Goal: Information Seeking & Learning: Learn about a topic

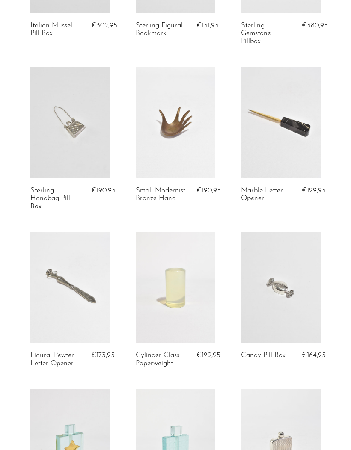
scroll to position [324, 0]
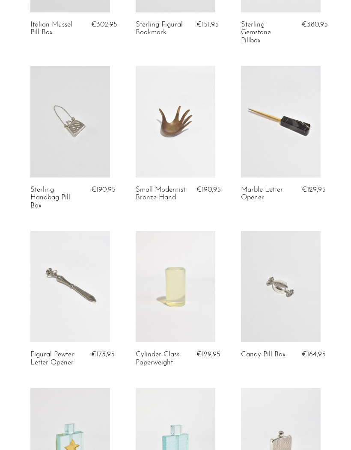
click at [201, 145] on link at bounding box center [176, 121] width 80 height 111
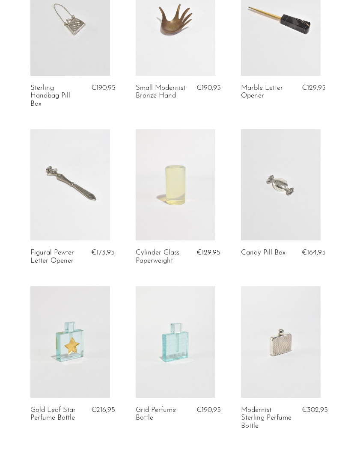
scroll to position [426, 0]
click at [178, 199] on link at bounding box center [176, 183] width 80 height 111
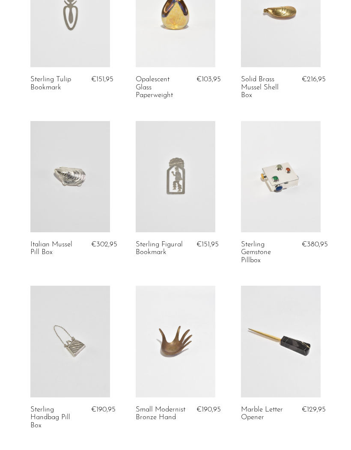
scroll to position [0, 0]
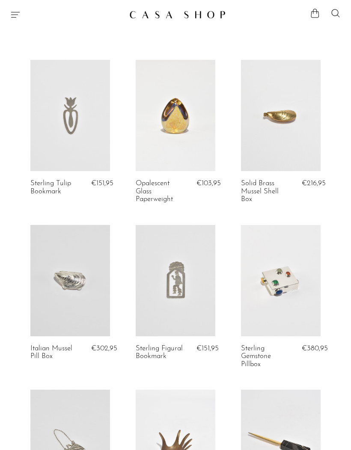
click at [13, 12] on icon "Menu" at bounding box center [15, 15] width 9 height 6
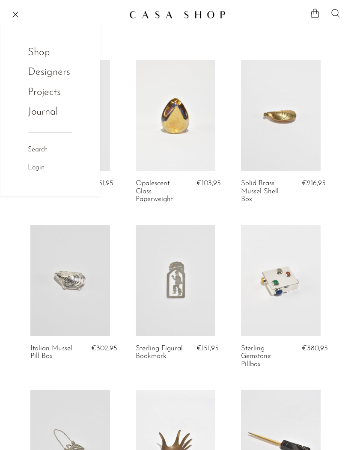
scroll to position [12, 0]
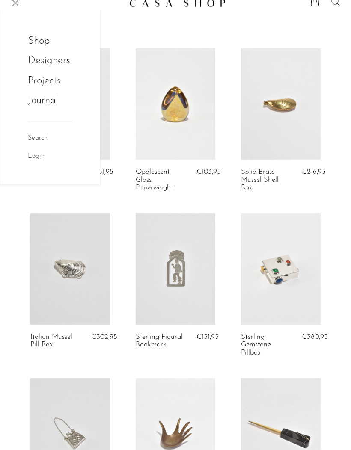
click at [44, 41] on link "Shop" at bounding box center [44, 41] width 33 height 16
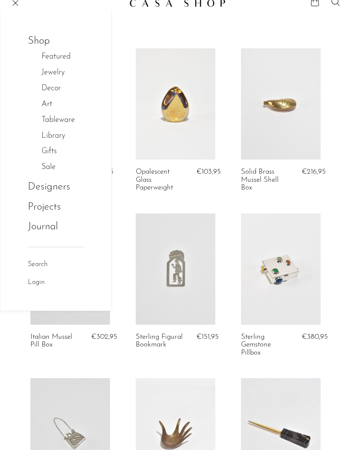
click at [65, 119] on link "Tableware" at bounding box center [62, 120] width 42 height 12
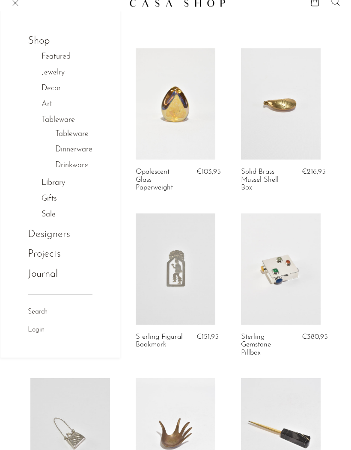
click at [86, 132] on link "Tableware" at bounding box center [71, 134] width 33 height 12
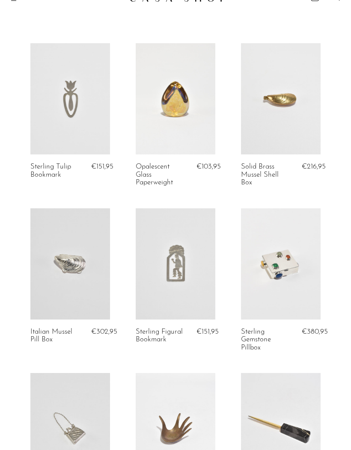
scroll to position [0, 0]
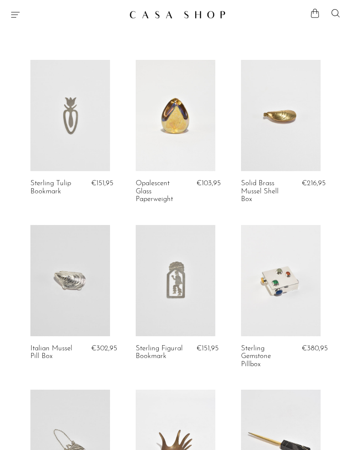
click at [17, 14] on icon "Menu" at bounding box center [15, 14] width 10 height 10
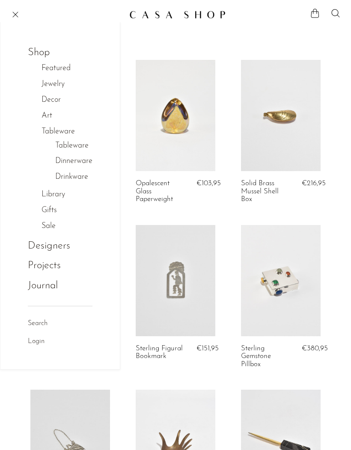
click at [59, 192] on link "Library" at bounding box center [57, 195] width 32 height 12
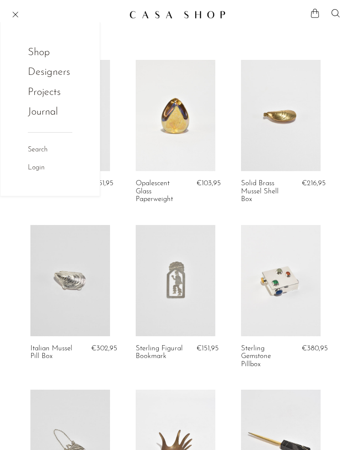
click at [48, 51] on link "Shop" at bounding box center [44, 52] width 33 height 16
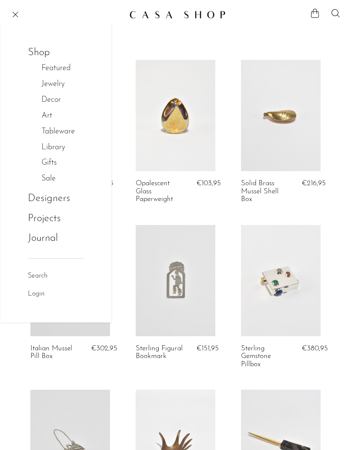
click at [55, 148] on link "Library" at bounding box center [57, 148] width 32 height 12
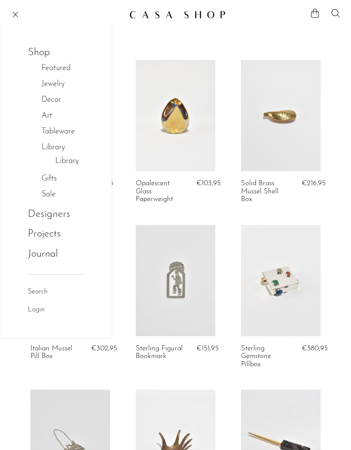
click at [71, 158] on link "Library" at bounding box center [67, 161] width 24 height 12
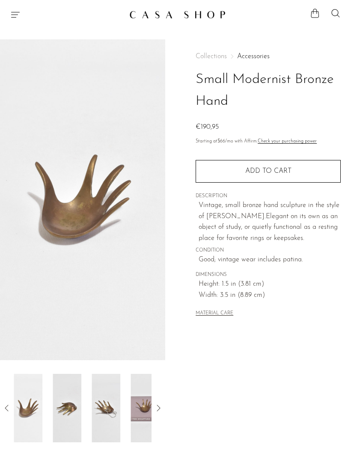
click at [37, 418] on img at bounding box center [28, 408] width 29 height 68
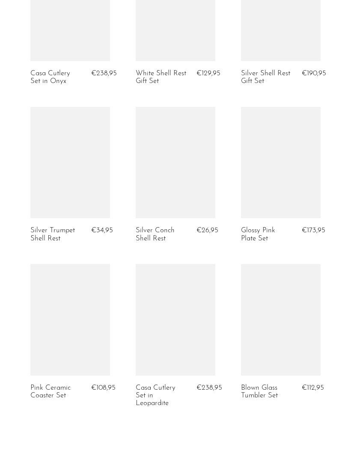
scroll to position [1470, 0]
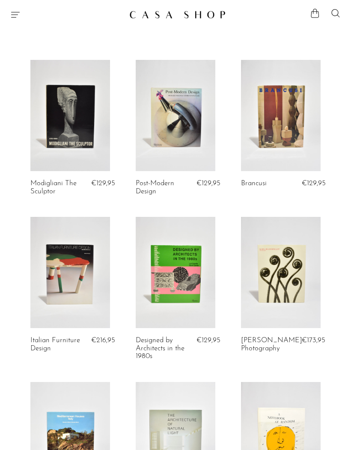
click at [18, 12] on icon "Menu" at bounding box center [15, 14] width 10 height 10
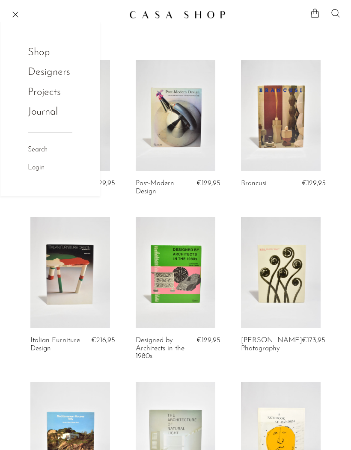
click at [47, 50] on link "Shop" at bounding box center [44, 52] width 33 height 16
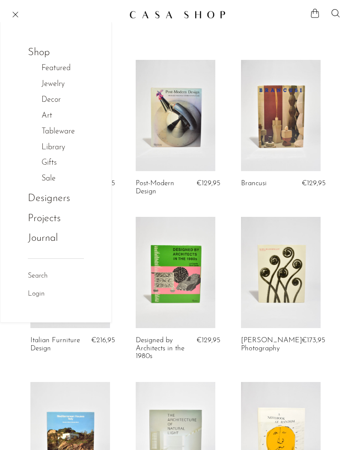
click at [53, 112] on link "Art" at bounding box center [51, 116] width 20 height 12
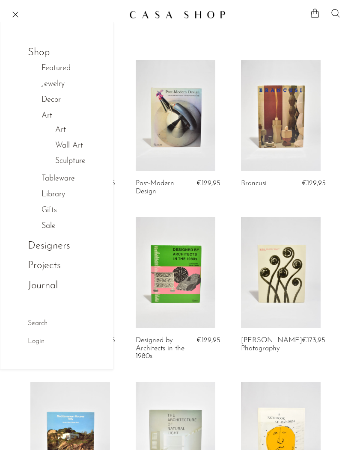
click at [65, 126] on link "Art" at bounding box center [60, 130] width 11 height 12
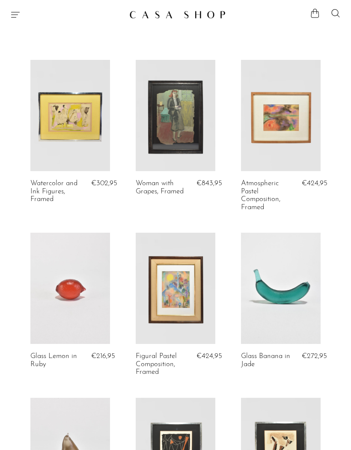
click at [310, 125] on link at bounding box center [281, 115] width 80 height 111
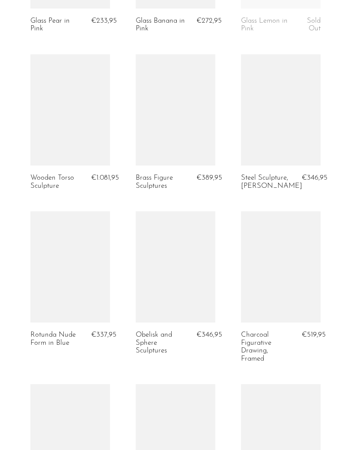
scroll to position [1310, 0]
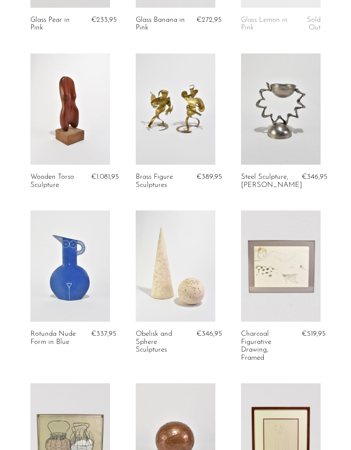
click at [199, 97] on link at bounding box center [176, 108] width 80 height 111
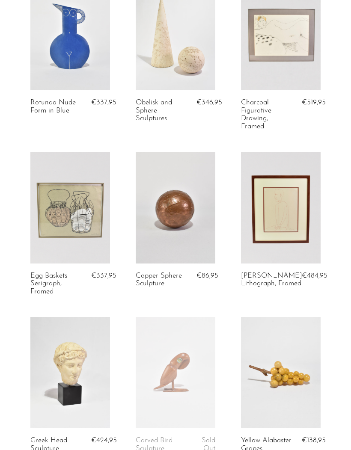
scroll to position [1646, 0]
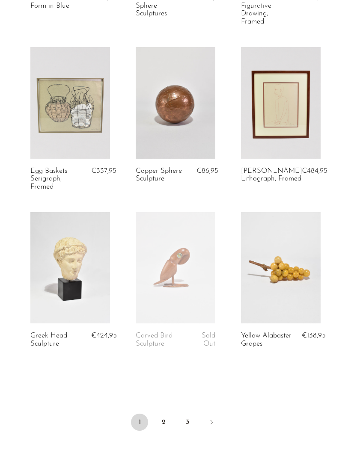
click at [166, 424] on link "2" at bounding box center [163, 421] width 17 height 17
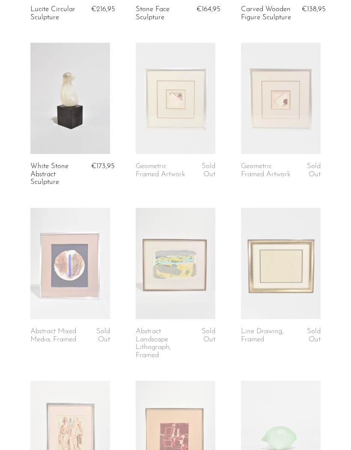
scroll to position [950, 0]
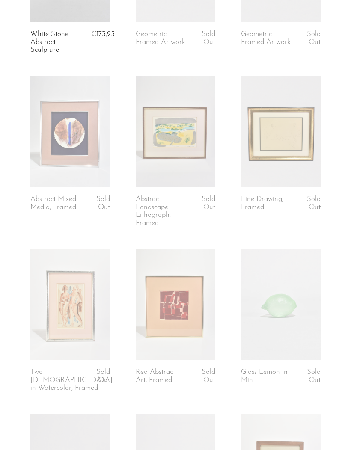
click at [294, 149] on link at bounding box center [281, 131] width 80 height 111
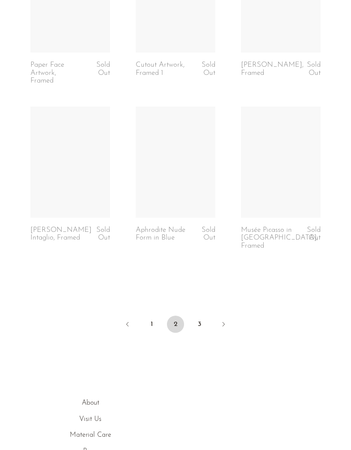
scroll to position [1789, 0]
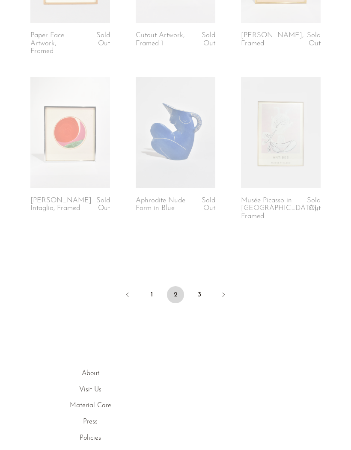
click at [201, 290] on link "3" at bounding box center [199, 294] width 17 height 17
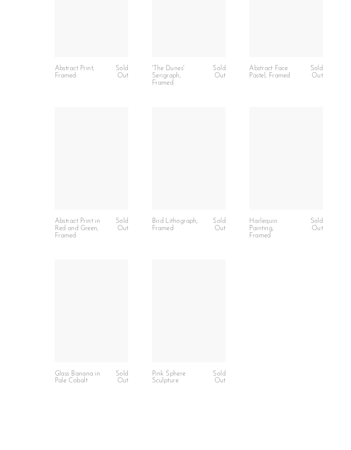
scroll to position [1144, 0]
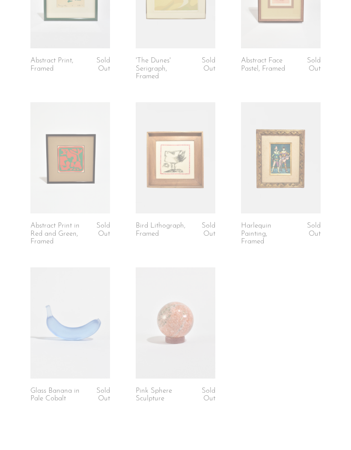
click at [195, 158] on link at bounding box center [176, 157] width 80 height 111
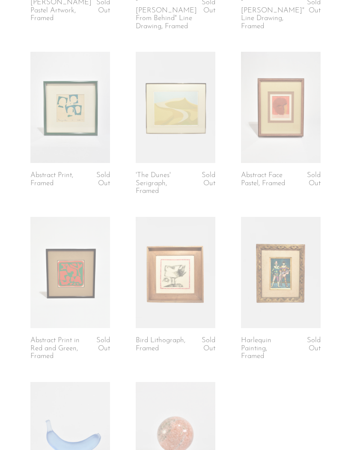
scroll to position [1025, 0]
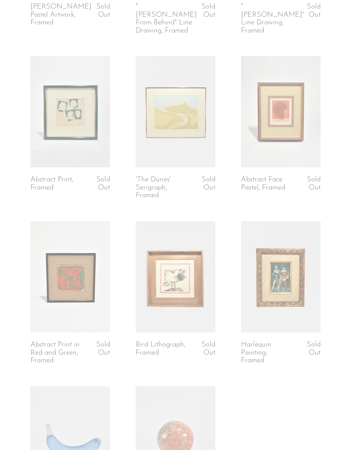
click at [88, 100] on link at bounding box center [70, 111] width 80 height 111
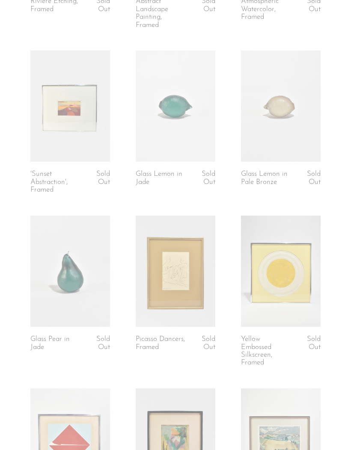
scroll to position [0, 0]
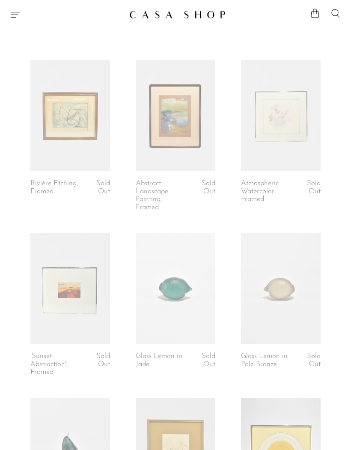
click at [15, 15] on icon "Menu" at bounding box center [15, 15] width 9 height 6
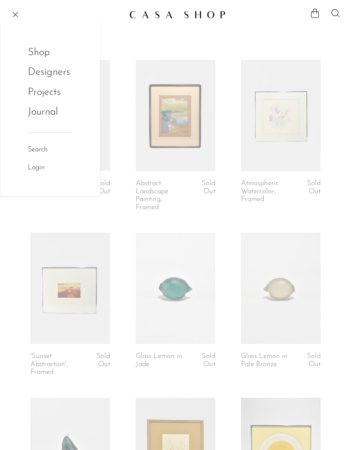
click at [48, 51] on link "Shop" at bounding box center [44, 52] width 33 height 16
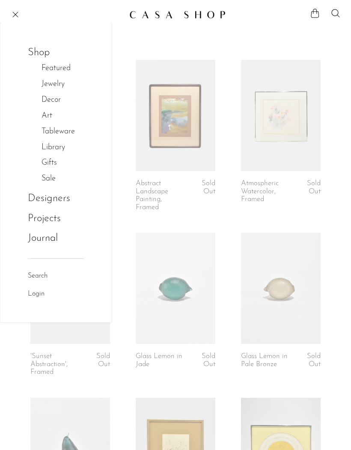
click at [59, 96] on link "Decor" at bounding box center [55, 100] width 28 height 12
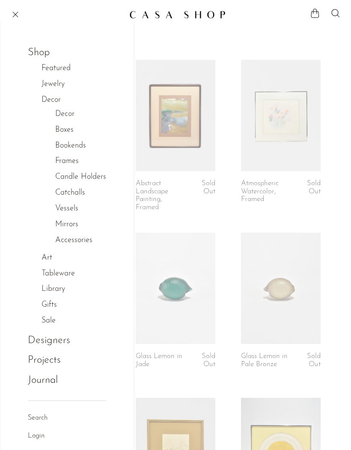
click at [71, 111] on link "Decor" at bounding box center [64, 114] width 19 height 12
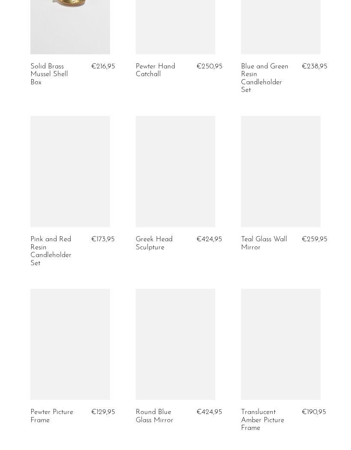
scroll to position [961, 0]
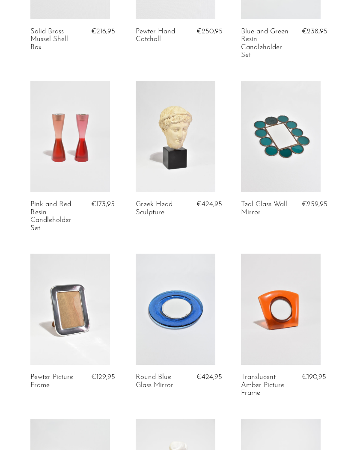
click at [171, 143] on link at bounding box center [176, 136] width 80 height 111
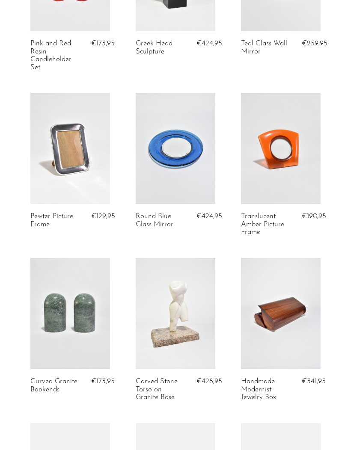
scroll to position [1219, 0]
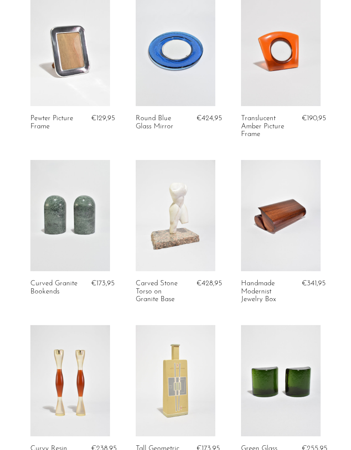
click at [86, 57] on link at bounding box center [70, 50] width 80 height 111
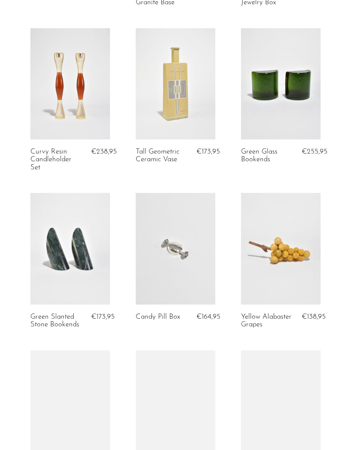
scroll to position [1701, 0]
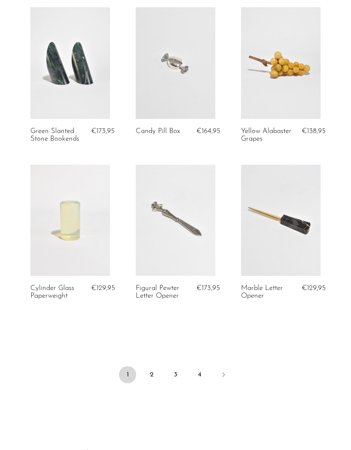
click at [223, 378] on icon "Next" at bounding box center [223, 374] width 7 height 7
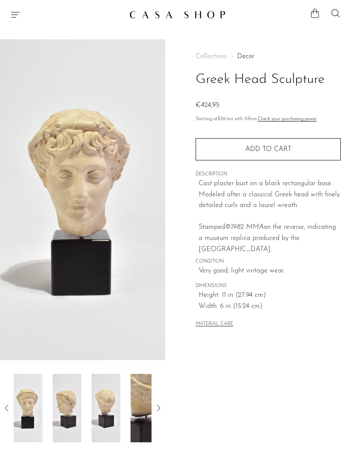
click at [4, 406] on icon at bounding box center [7, 408] width 10 height 10
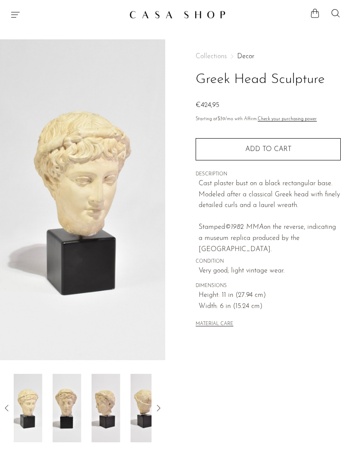
click at [41, 408] on img at bounding box center [28, 408] width 29 height 68
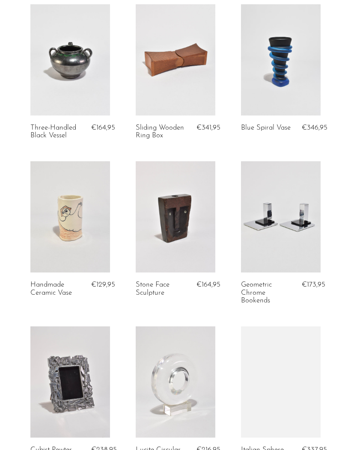
scroll to position [221, 0]
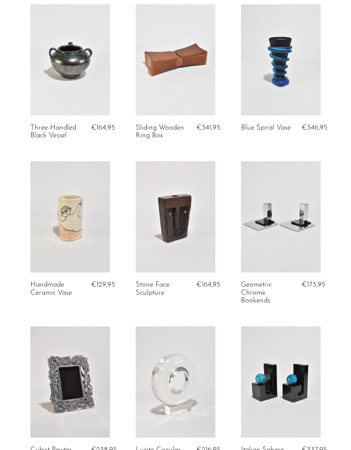
click at [71, 90] on link at bounding box center [70, 59] width 80 height 111
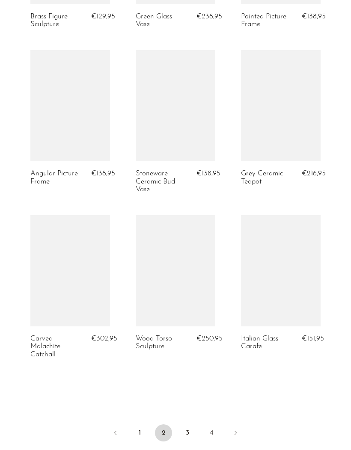
scroll to position [1687, 0]
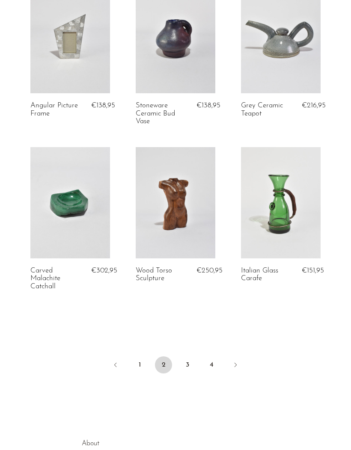
click at [188, 356] on link "3" at bounding box center [187, 364] width 17 height 17
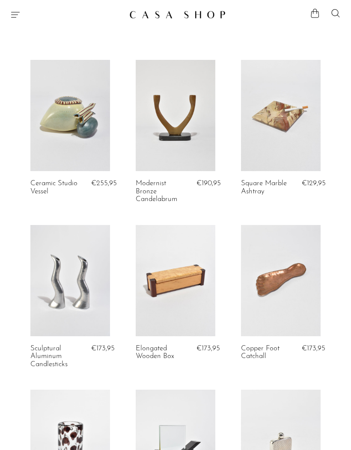
click at [299, 132] on link at bounding box center [281, 115] width 80 height 111
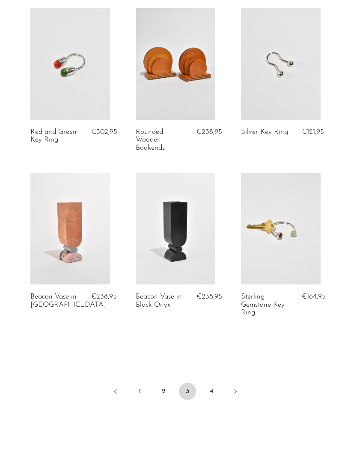
scroll to position [1670, 0]
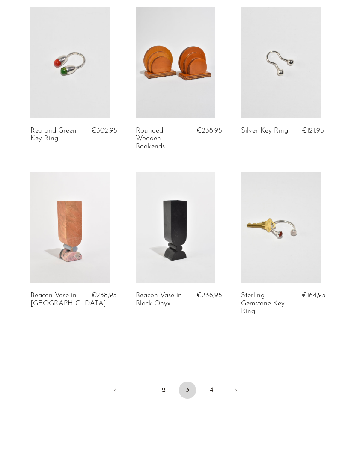
click at [238, 390] on icon "Next" at bounding box center [235, 389] width 7 height 7
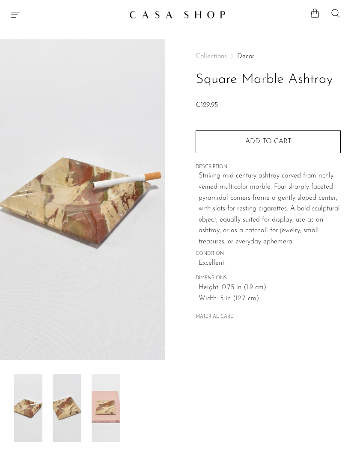
click at [105, 395] on img at bounding box center [105, 408] width 29 height 68
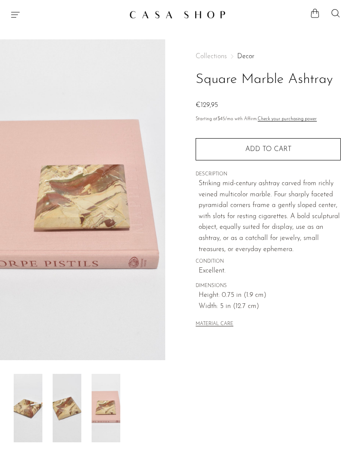
click at [27, 400] on img at bounding box center [28, 408] width 29 height 68
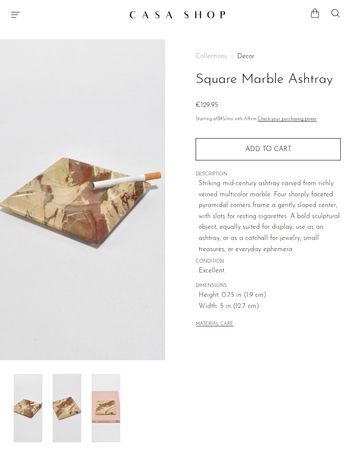
click at [109, 386] on img at bounding box center [105, 408] width 29 height 68
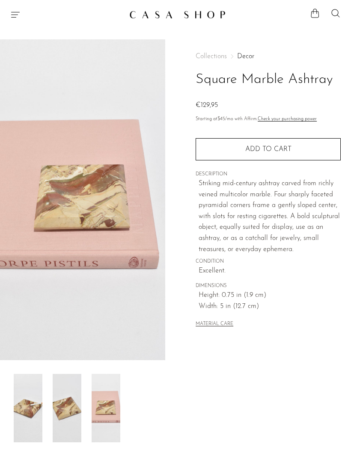
click at [23, 402] on img at bounding box center [28, 408] width 29 height 68
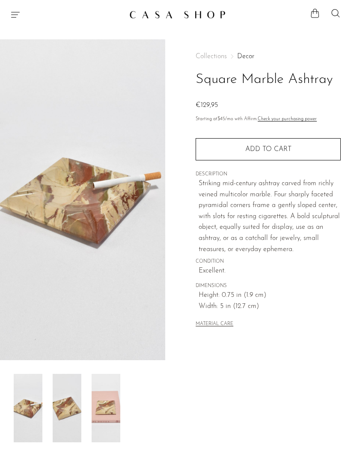
click at [112, 266] on img at bounding box center [82, 199] width 165 height 321
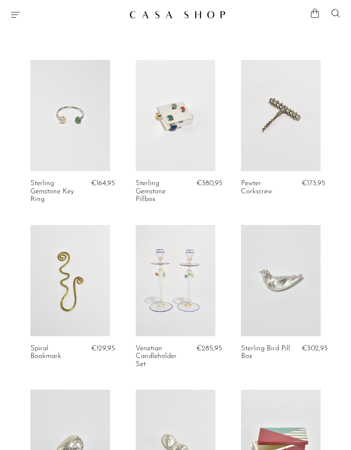
click at [16, 15] on icon "Menu" at bounding box center [15, 14] width 10 height 10
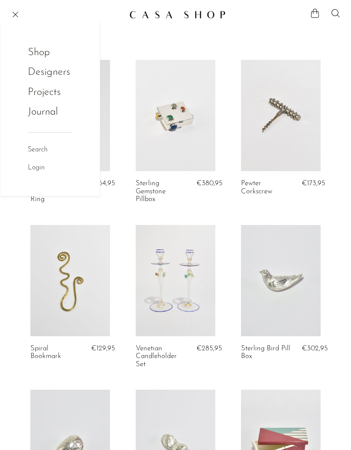
click at [47, 50] on link "Shop" at bounding box center [44, 52] width 33 height 16
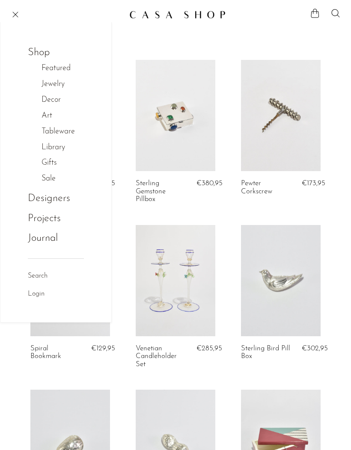
click at [61, 144] on link "Library" at bounding box center [57, 148] width 32 height 12
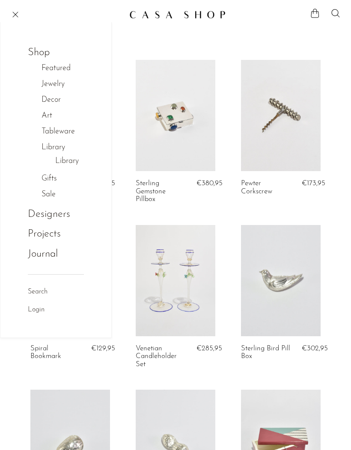
click at [70, 161] on link "Library" at bounding box center [67, 161] width 24 height 12
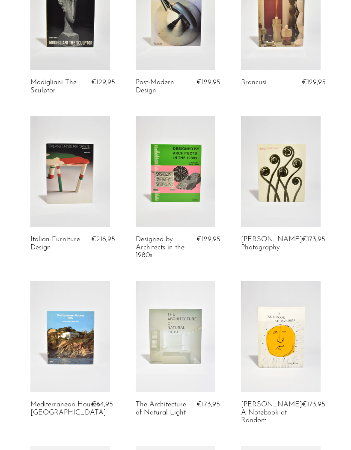
scroll to position [163, 0]
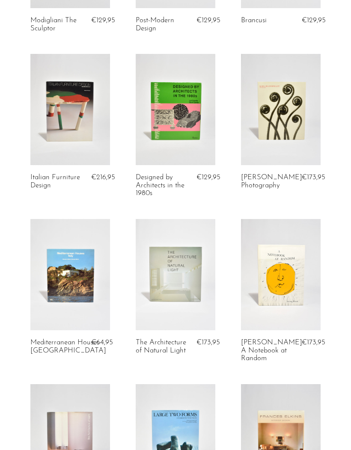
click at [289, 153] on link at bounding box center [281, 109] width 80 height 111
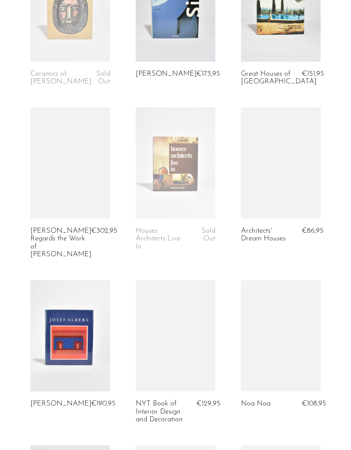
scroll to position [769, 0]
